Goal: Task Accomplishment & Management: Manage account settings

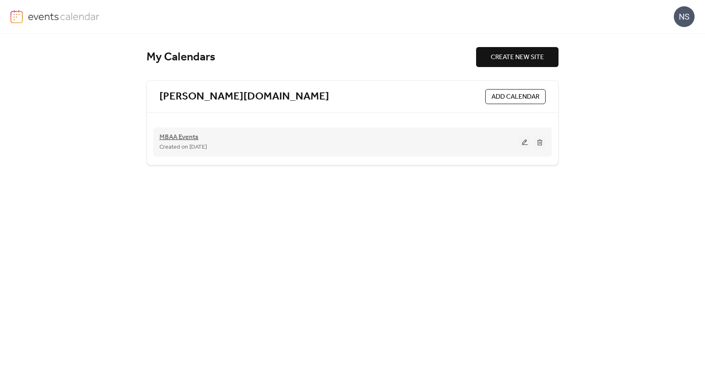
click at [171, 139] on span "MBAA Events" at bounding box center [179, 137] width 39 height 10
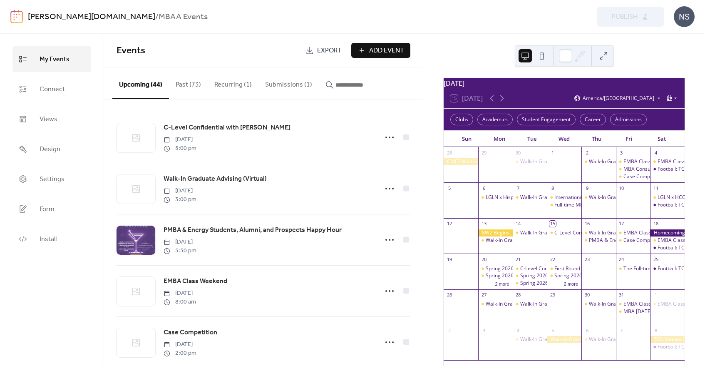
click at [284, 80] on button "Submissions (1)" at bounding box center [289, 82] width 60 height 31
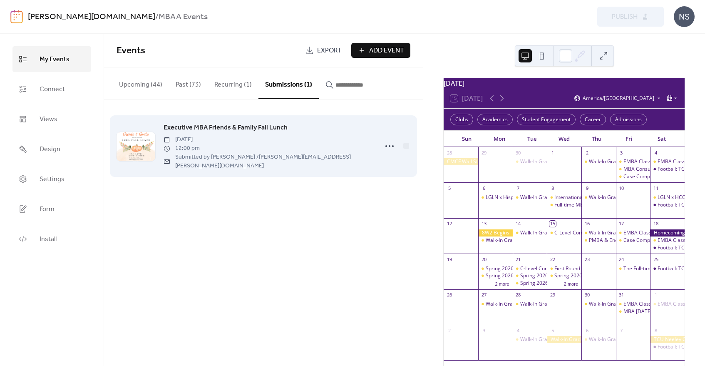
click at [232, 126] on span "Executive MBA Friends & Family Fall Lunch" at bounding box center [226, 128] width 124 height 10
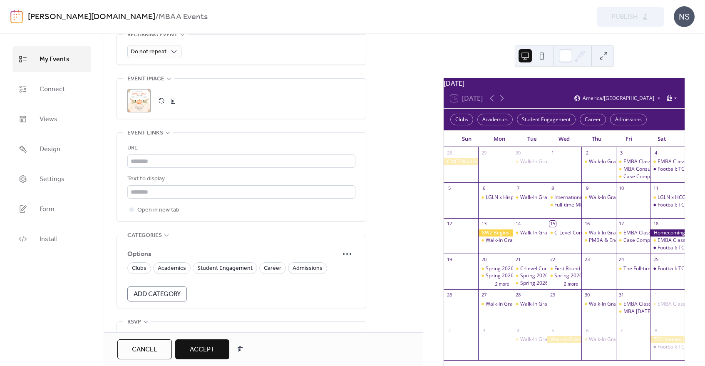
scroll to position [487, 0]
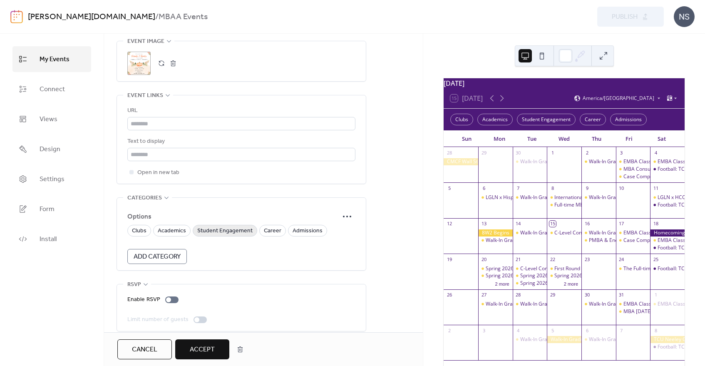
click at [222, 226] on span "Student Engagement" at bounding box center [224, 231] width 55 height 10
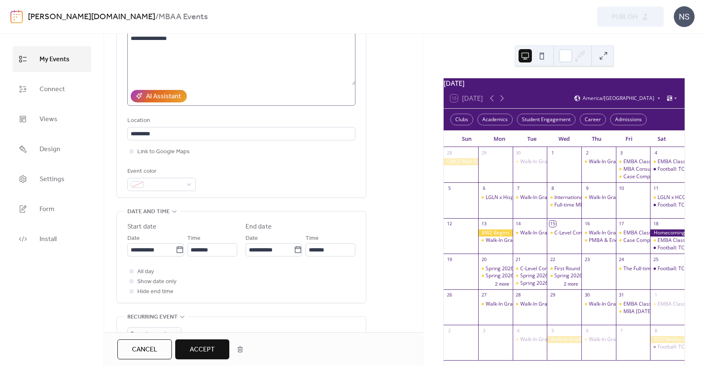
scroll to position [250, 0]
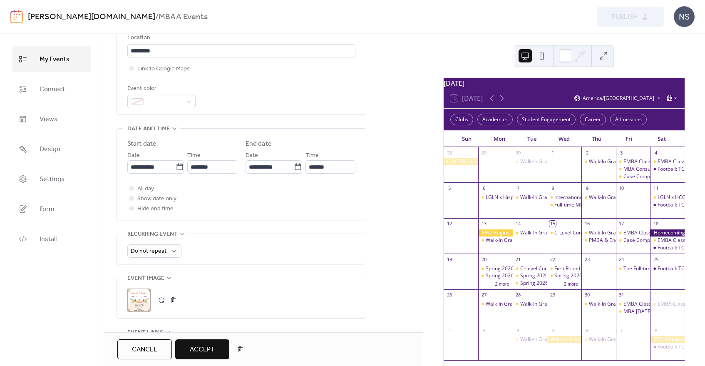
click at [143, 293] on div ";" at bounding box center [138, 300] width 23 height 23
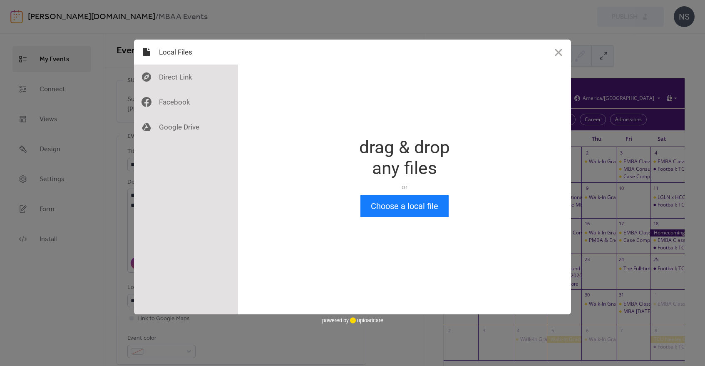
scroll to position [0, 0]
click at [557, 50] on button "Close" at bounding box center [558, 52] width 25 height 25
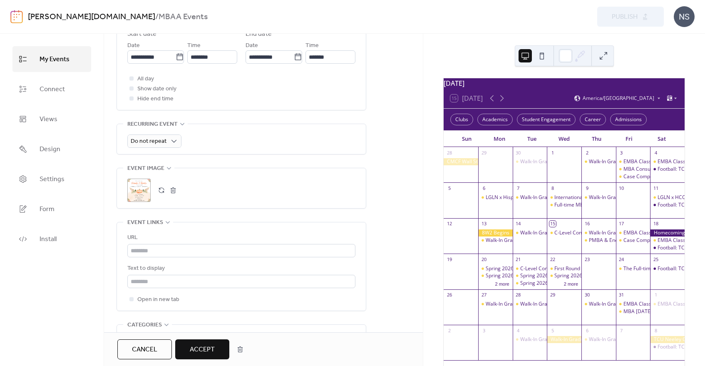
scroll to position [375, 0]
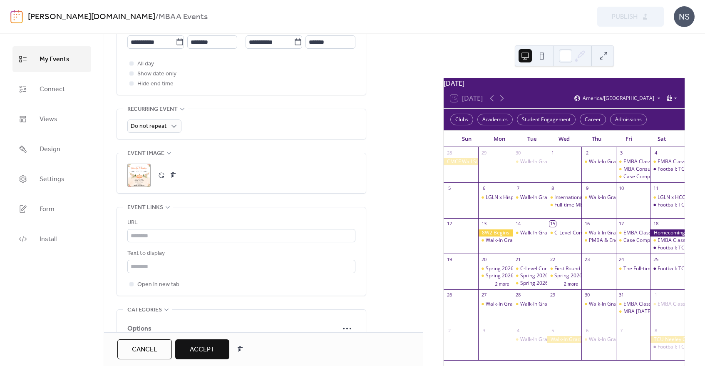
click at [142, 170] on div ";" at bounding box center [138, 175] width 23 height 23
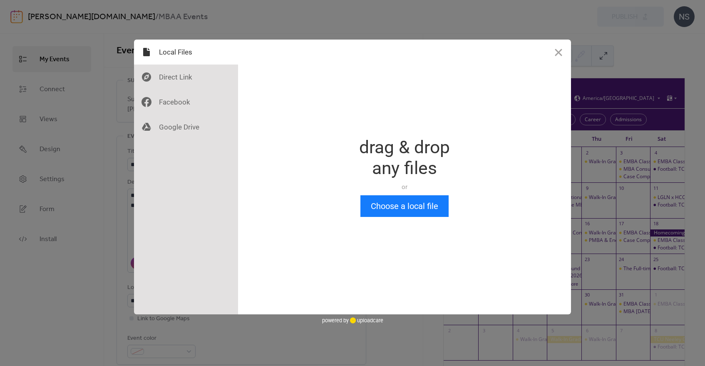
scroll to position [0, 0]
click at [167, 81] on div at bounding box center [186, 77] width 104 height 25
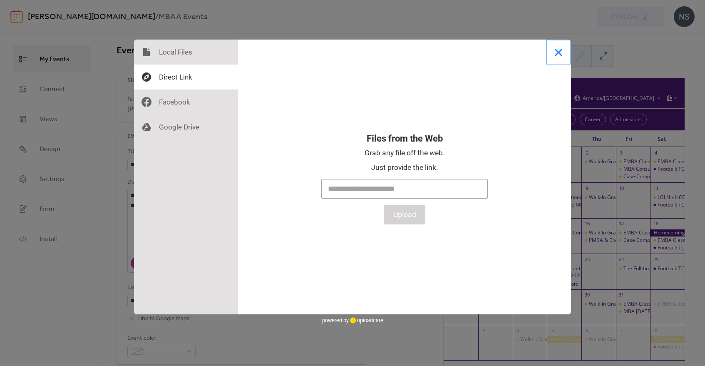
click at [561, 50] on button "Close" at bounding box center [558, 52] width 25 height 25
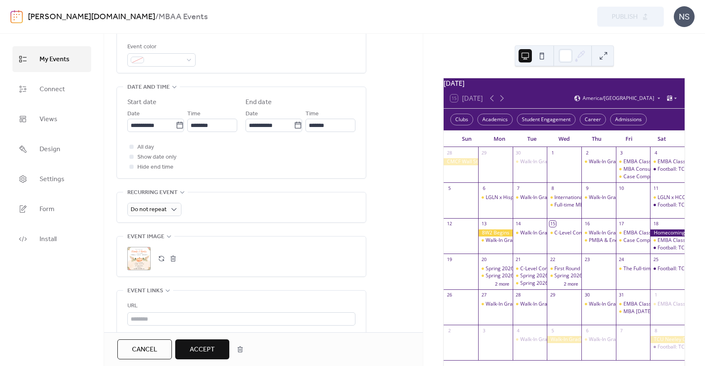
scroll to position [333, 0]
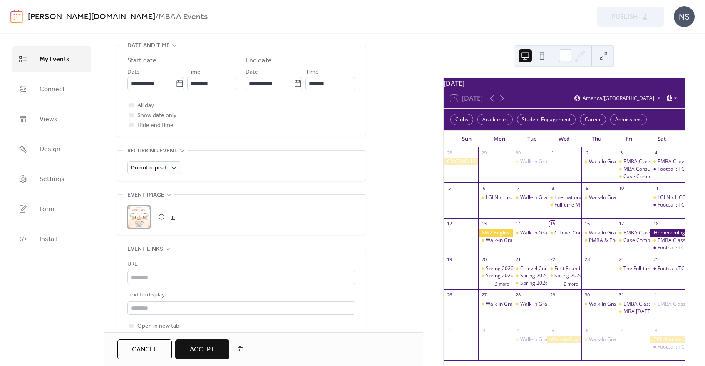
click at [140, 207] on div ";" at bounding box center [138, 216] width 23 height 23
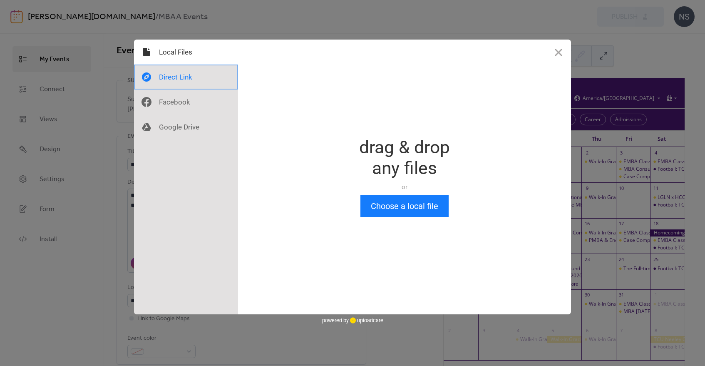
click at [173, 74] on div at bounding box center [186, 77] width 104 height 25
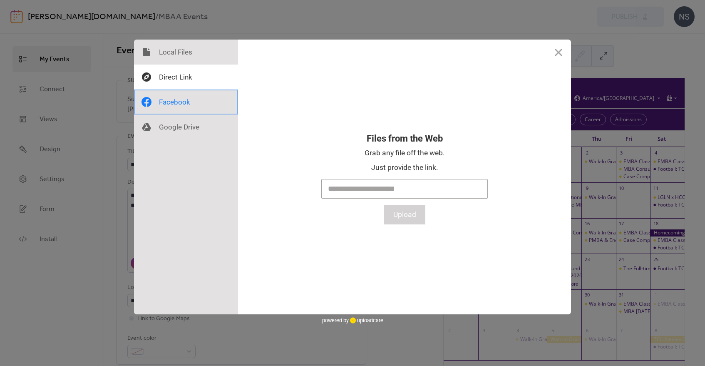
click at [172, 106] on div at bounding box center [186, 102] width 104 height 25
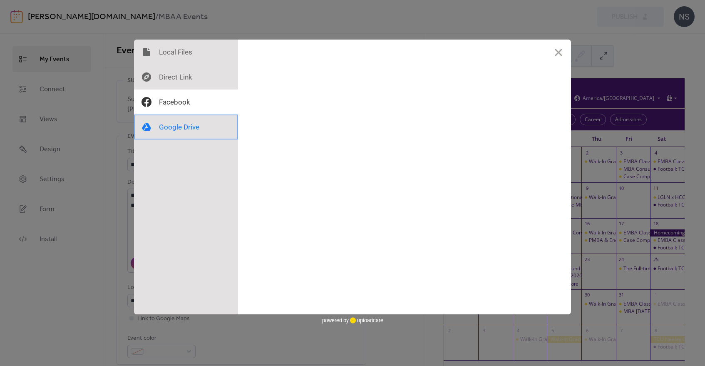
click at [174, 134] on div at bounding box center [186, 127] width 104 height 25
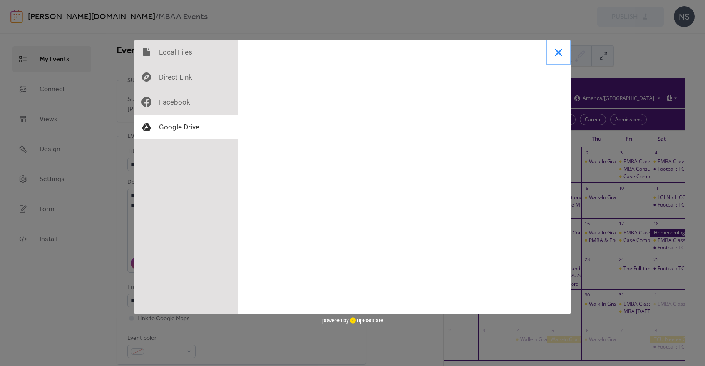
click at [558, 52] on button "Close" at bounding box center [558, 52] width 25 height 25
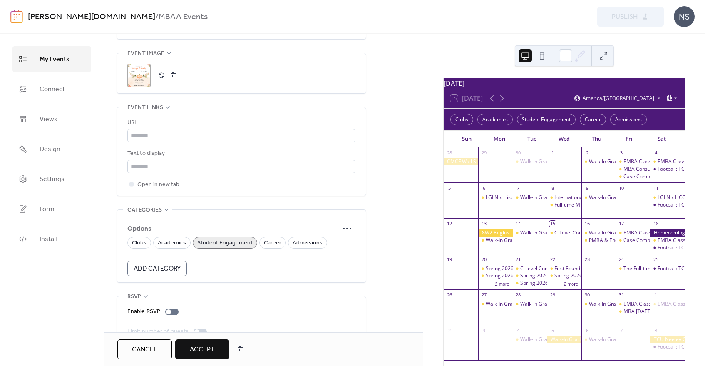
scroll to position [487, 0]
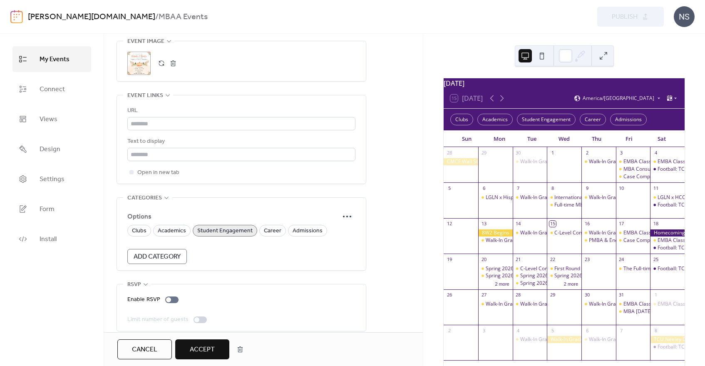
click at [194, 347] on span "Accept" at bounding box center [202, 350] width 25 height 10
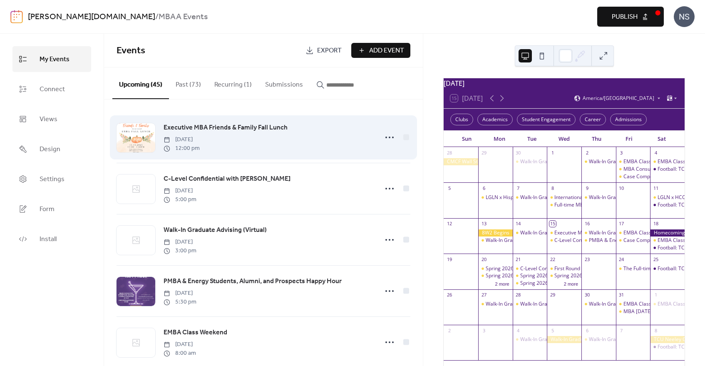
click at [132, 139] on div at bounding box center [136, 137] width 39 height 29
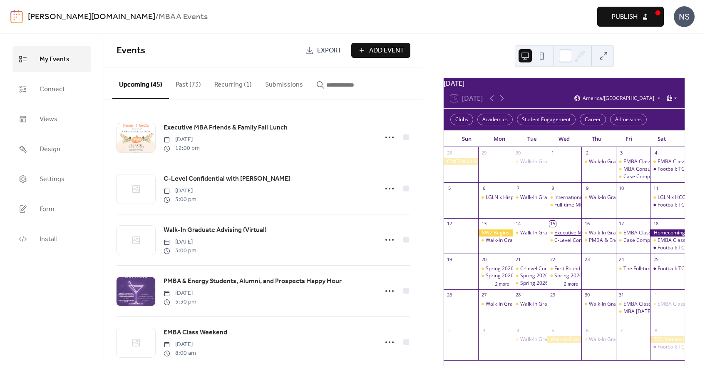
click at [568, 237] on div "Executive MBA Friends & Family Fall Lunch" at bounding box center [604, 232] width 98 height 7
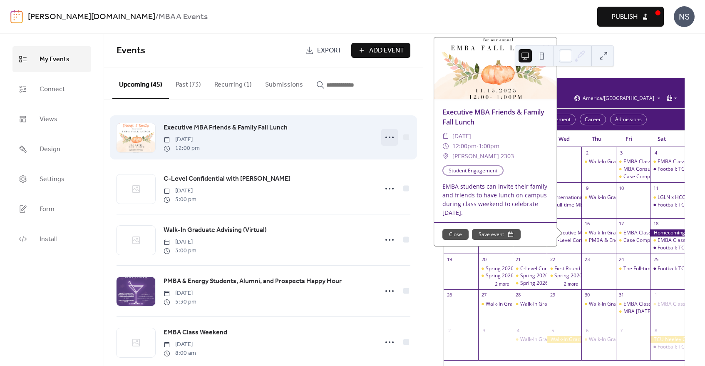
click at [386, 137] on circle at bounding box center [387, 138] width 2 height 2
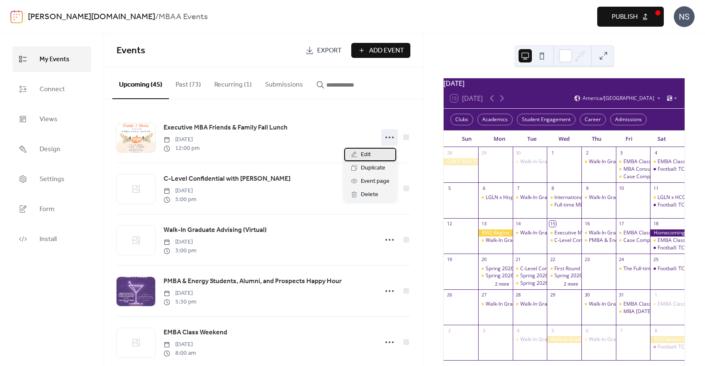
click at [365, 155] on span "Edit" at bounding box center [366, 155] width 10 height 10
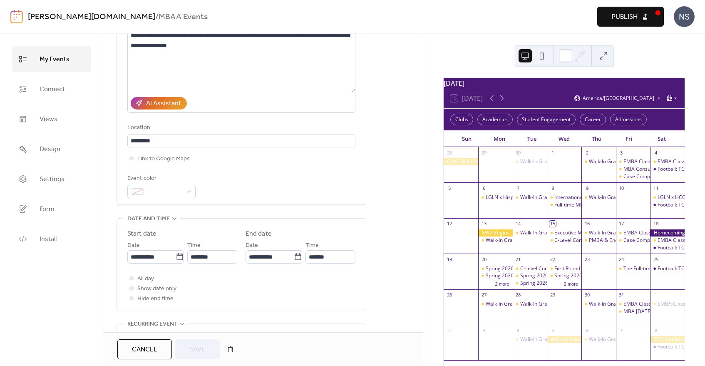
scroll to position [167, 0]
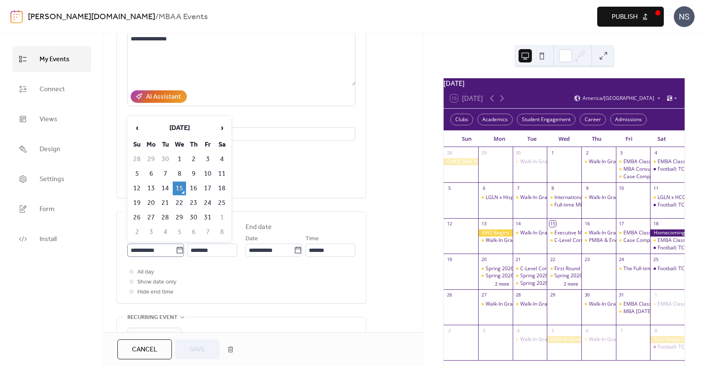
click at [177, 240] on body "**********" at bounding box center [352, 183] width 705 height 366
click at [223, 127] on span "›" at bounding box center [222, 128] width 12 height 17
click at [223, 188] on td "15" at bounding box center [221, 189] width 13 height 14
type input "**********"
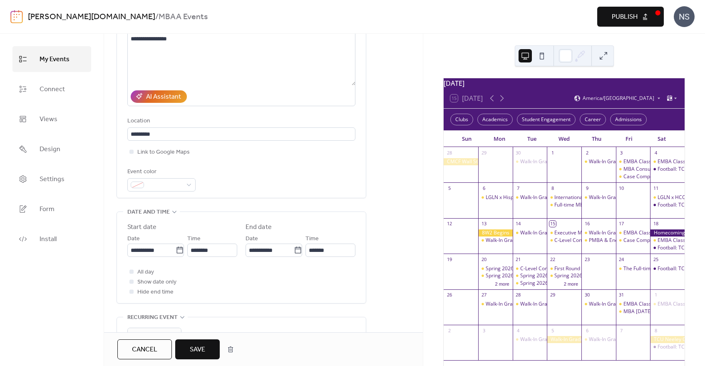
click at [198, 345] on span "Save" at bounding box center [197, 350] width 15 height 10
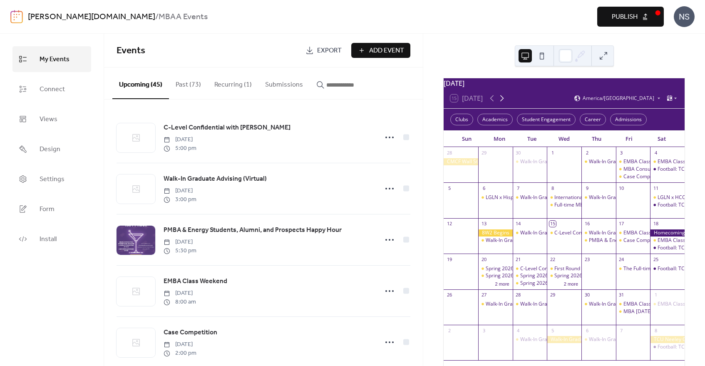
click at [503, 102] on icon at bounding box center [503, 98] width 4 height 6
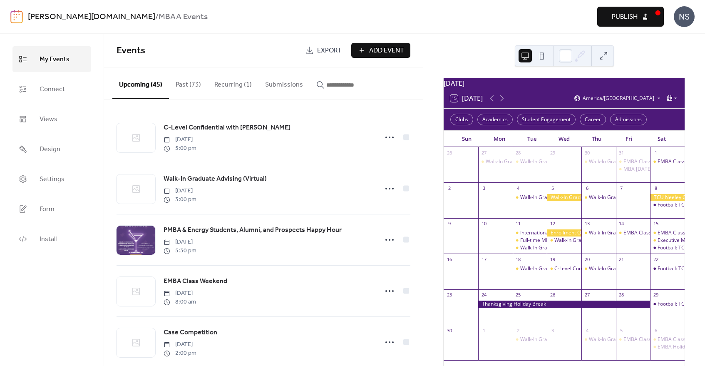
click at [647, 13] on button "Publish" at bounding box center [631, 17] width 67 height 20
